Goal: Task Accomplishment & Management: Use online tool/utility

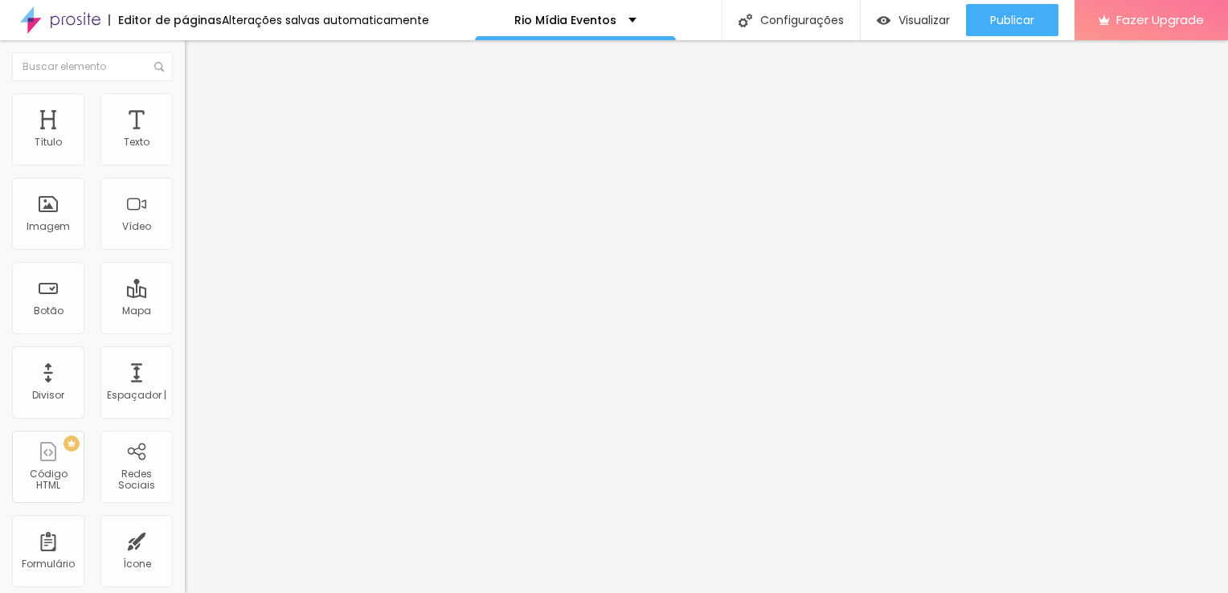
click at [194, 138] on font "Trocar imagem" at bounding box center [233, 132] width 78 height 14
click at [332, 592] on div at bounding box center [614, 603] width 1228 height 0
click at [160, 592] on div "Subindo 0/1 arquivos" at bounding box center [614, 598] width 1228 height 10
click at [334, 592] on div at bounding box center [614, 603] width 1228 height 0
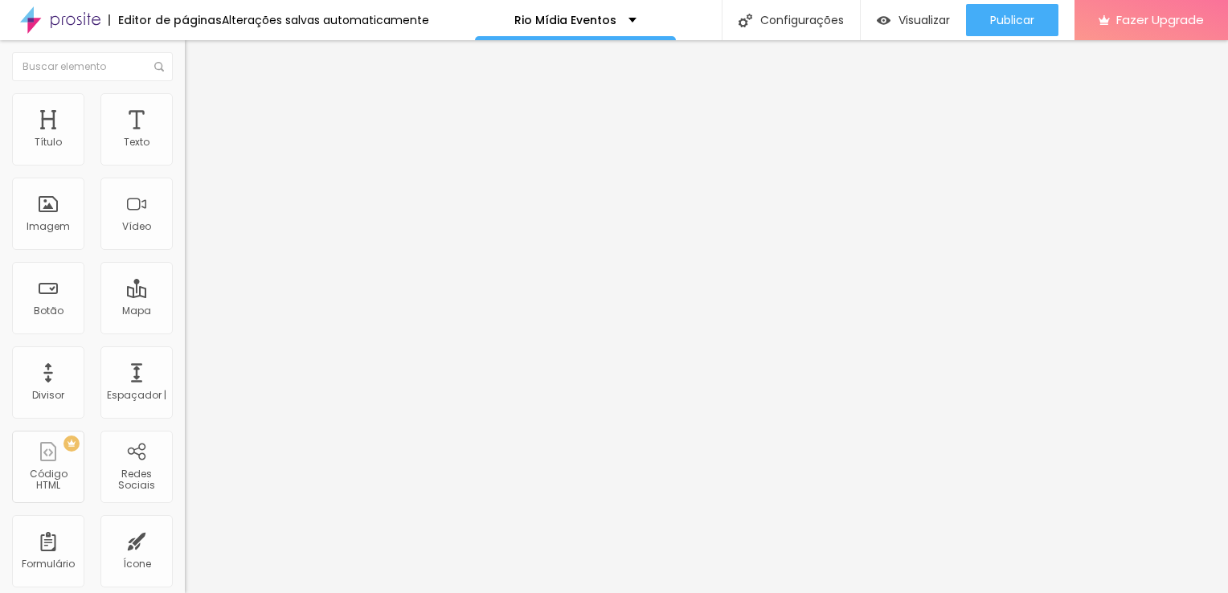
click at [185, 137] on div "Trocar imagem" at bounding box center [277, 130] width 185 height 11
click at [194, 138] on font "Trocar imagem" at bounding box center [233, 132] width 78 height 14
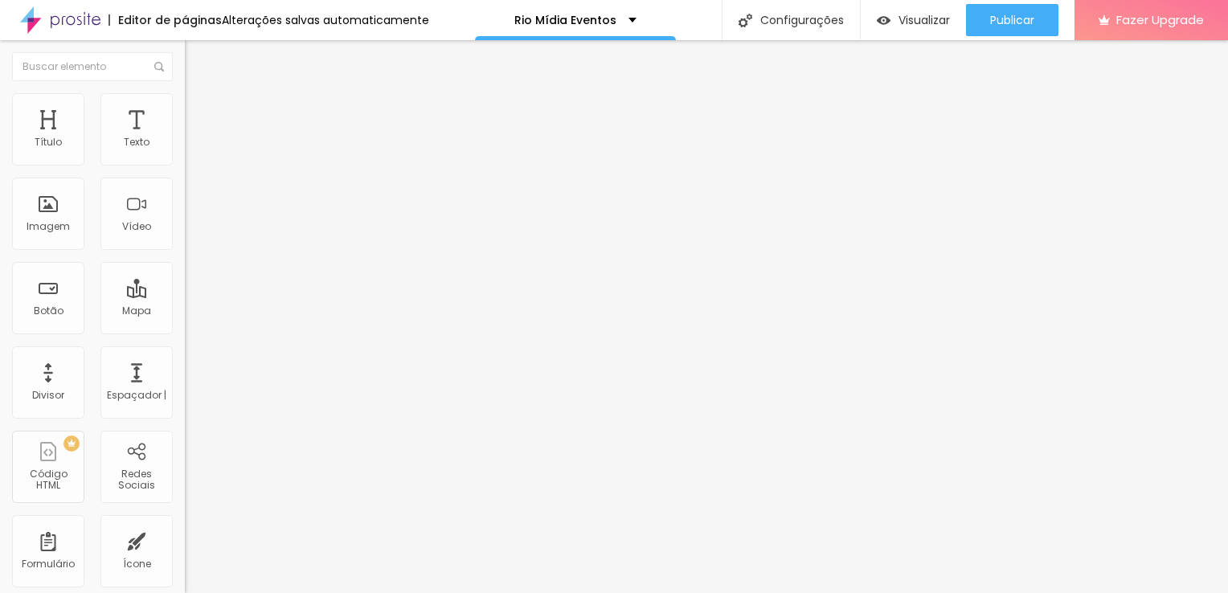
click at [185, 151] on input "[PERSON_NAME] & [PERSON_NAME]" at bounding box center [281, 143] width 193 height 16
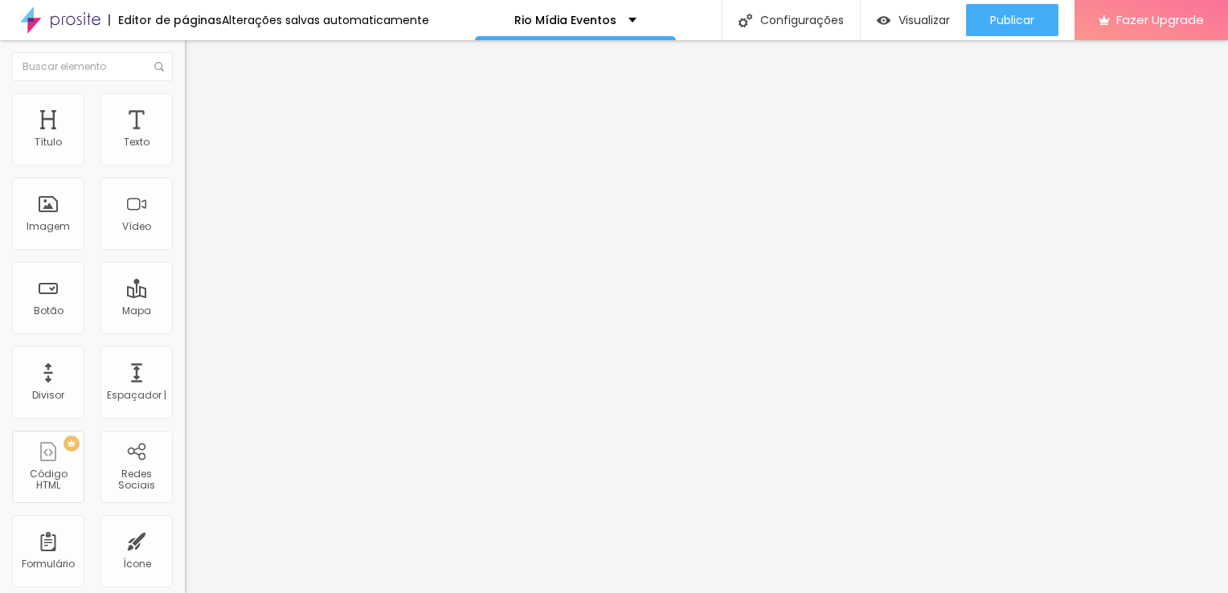
click at [185, 151] on input "[PERSON_NAME] & [PERSON_NAME]" at bounding box center [281, 143] width 193 height 16
type input "[PERSON_NAME] & [PERSON_NAME]"
click at [185, 331] on input "[URL][DOMAIN_NAME]" at bounding box center [281, 323] width 193 height 16
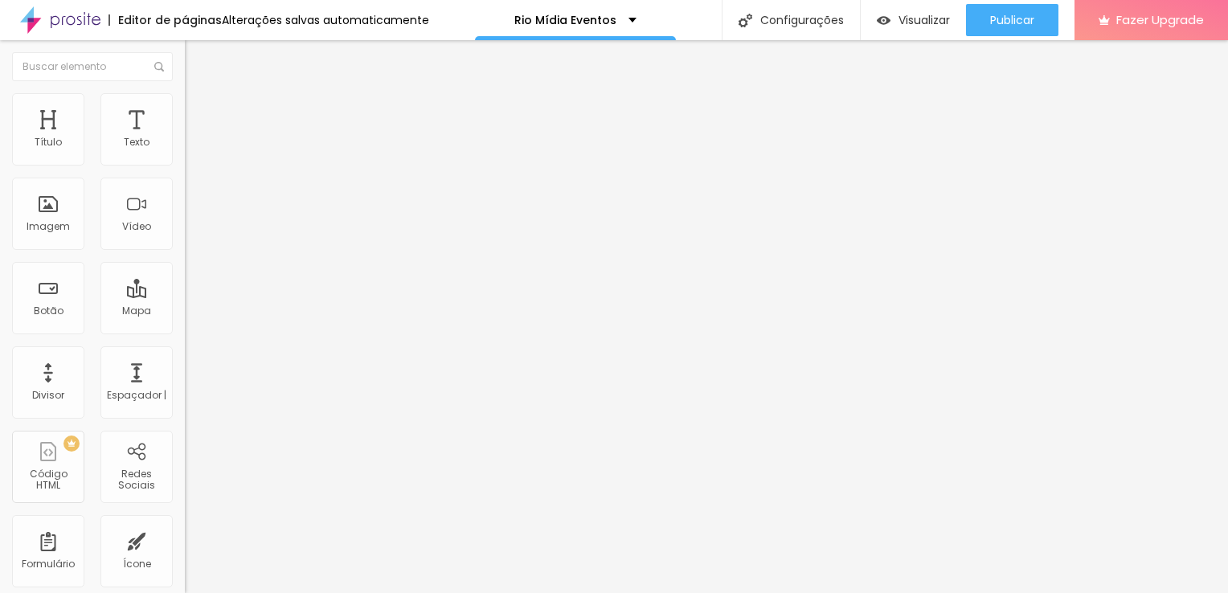
paste input "bP49horT5b"
type input "[URL][DOMAIN_NAME]"
click at [898, 21] on span "Visualizar" at bounding box center [923, 20] width 51 height 13
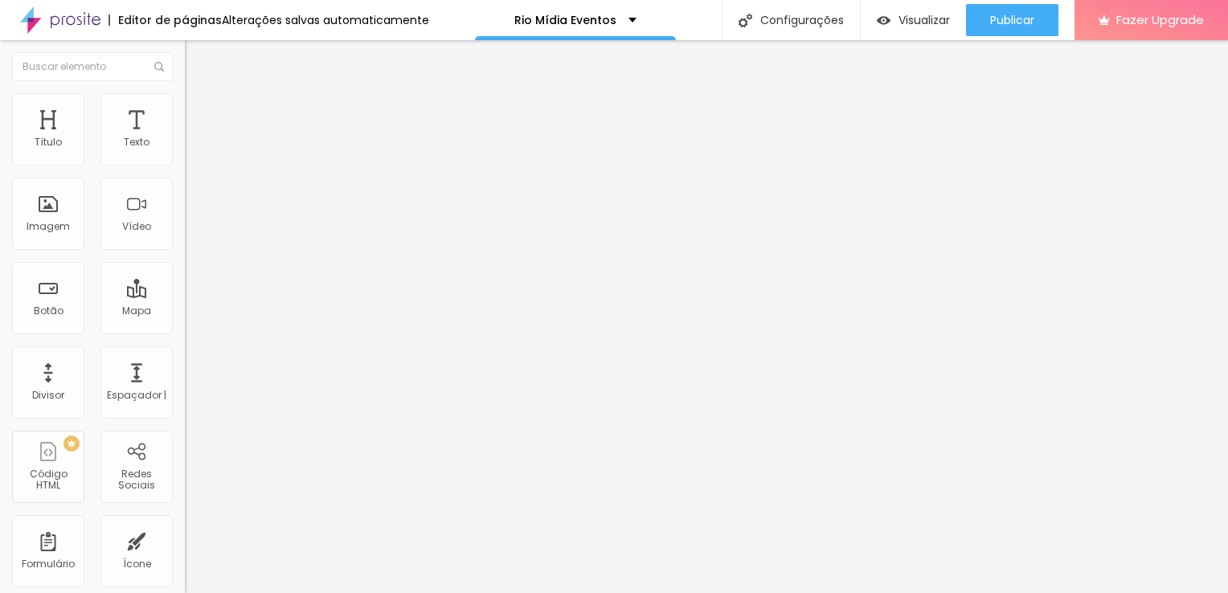
click at [185, 331] on input "[URL][DOMAIN_NAME]" at bounding box center [281, 323] width 193 height 16
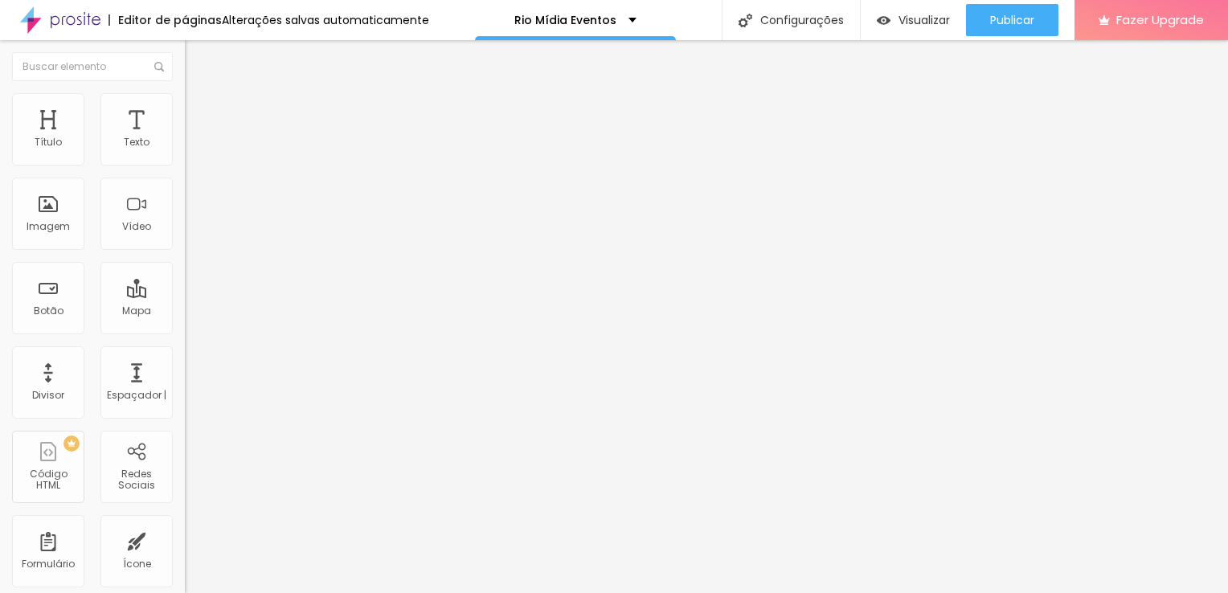
click at [185, 331] on input "[URL][DOMAIN_NAME]" at bounding box center [281, 323] width 193 height 16
click at [939, 16] on span "Visualizar" at bounding box center [923, 20] width 51 height 13
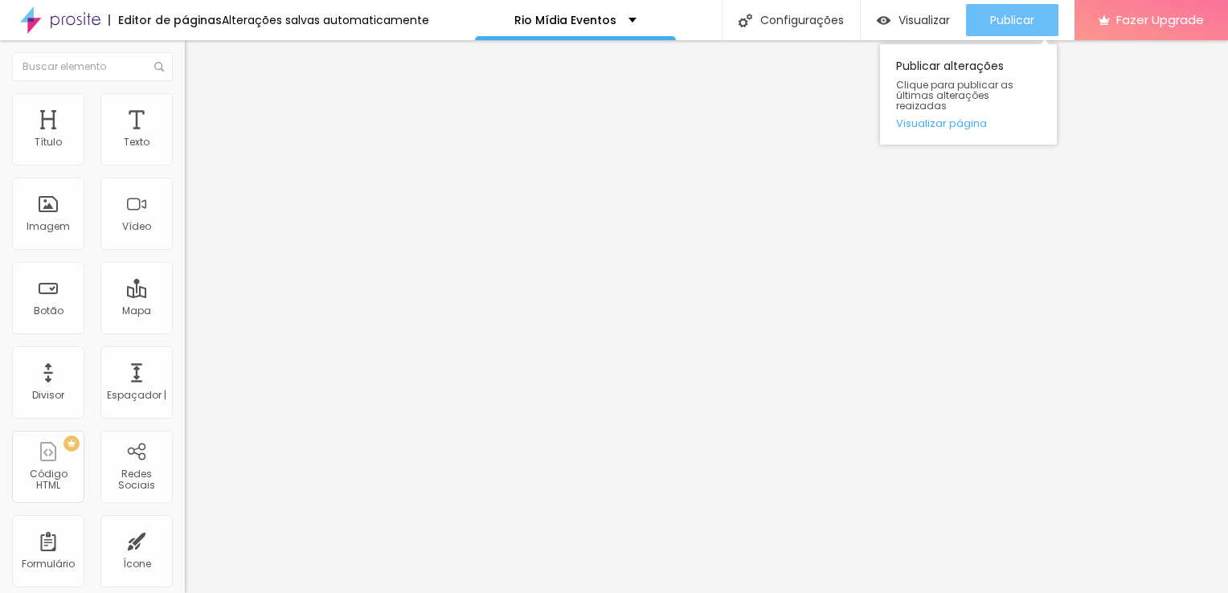
click at [1000, 19] on span "Publicar" at bounding box center [1012, 20] width 44 height 13
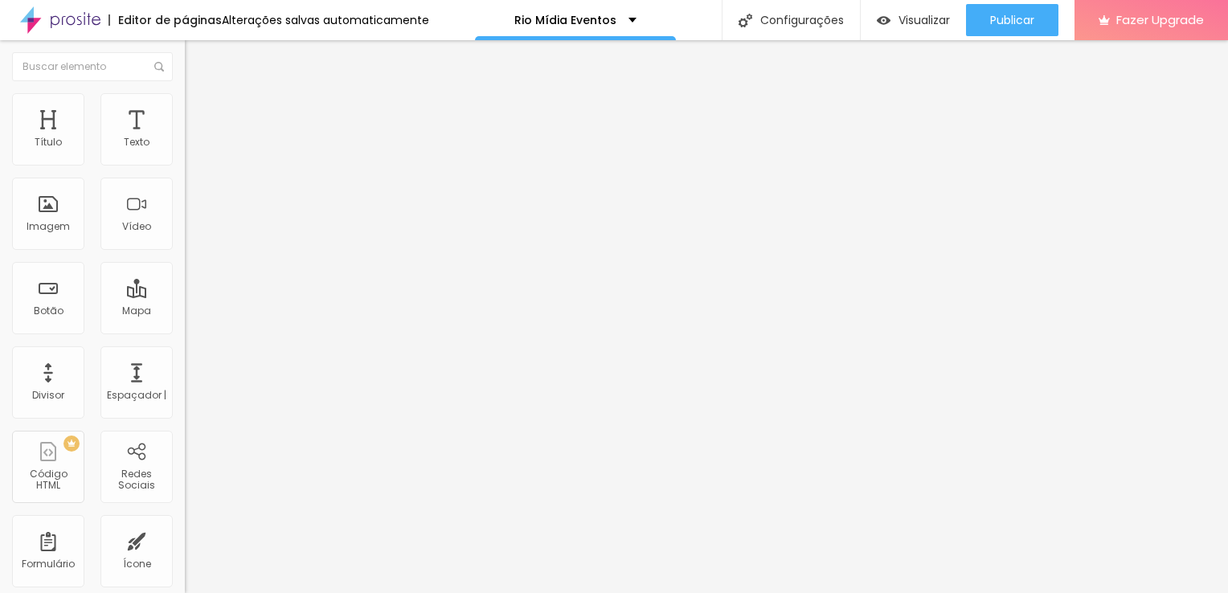
click at [62, 20] on img at bounding box center [60, 20] width 80 height 40
